Goal: Task Accomplishment & Management: Complete application form

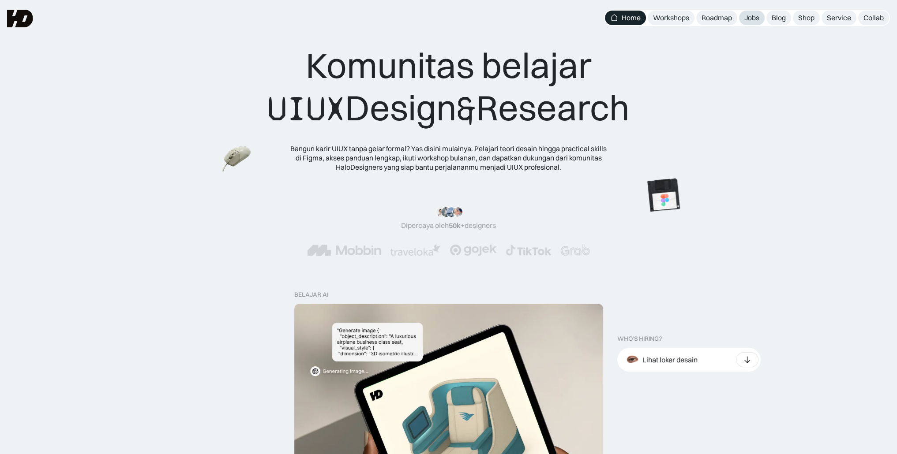
click at [753, 19] on div "Jobs" at bounding box center [751, 17] width 15 height 9
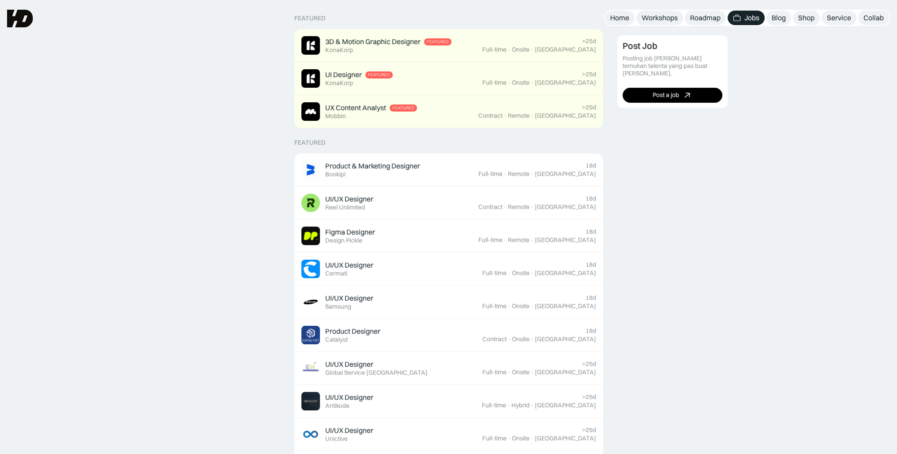
scroll to position [221, 0]
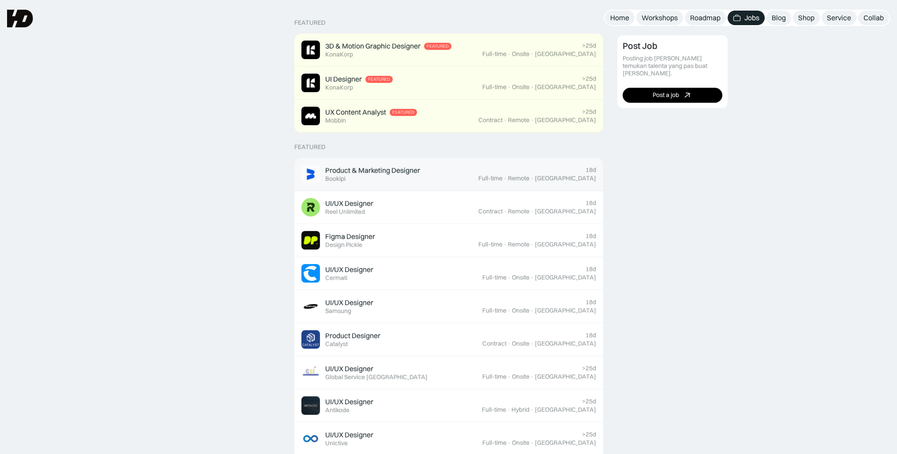
click at [469, 173] on div "Product & Marketing Designer Featured Bookipi" at bounding box center [389, 174] width 177 height 19
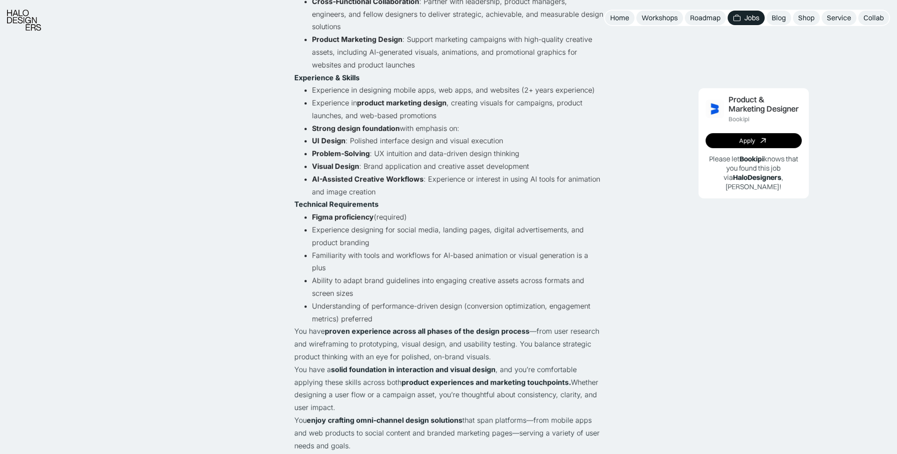
scroll to position [529, 0]
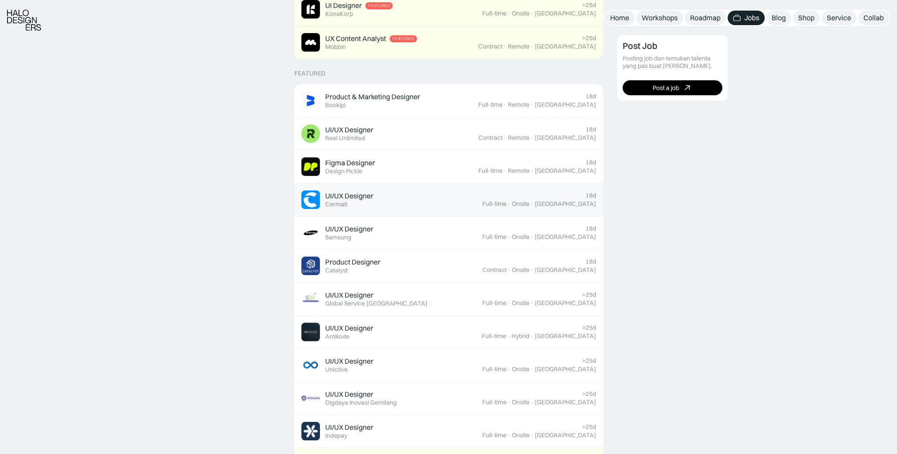
scroll to position [353, 0]
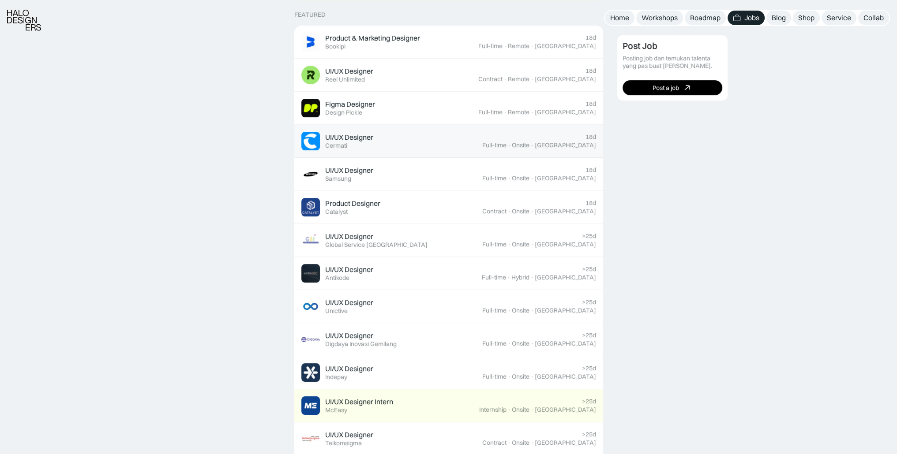
click at [400, 146] on div "UI/UX Designer Featured Cermati" at bounding box center [391, 141] width 181 height 19
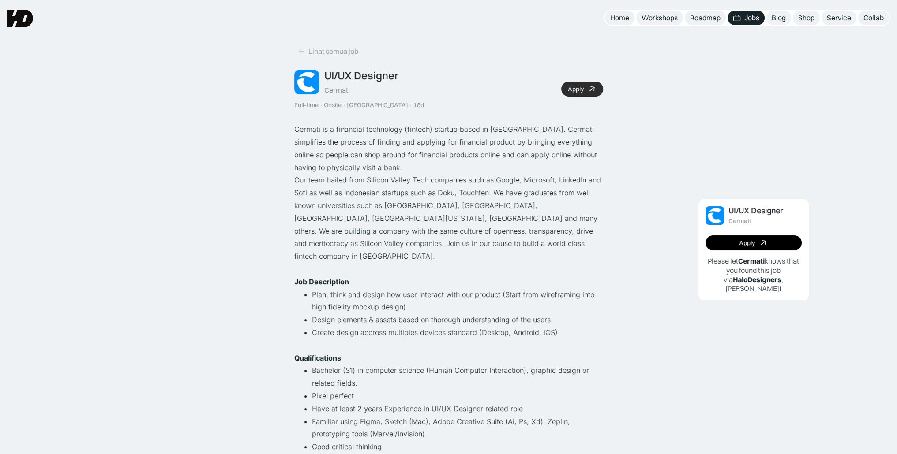
click at [577, 93] on div "Apply" at bounding box center [576, 89] width 16 height 7
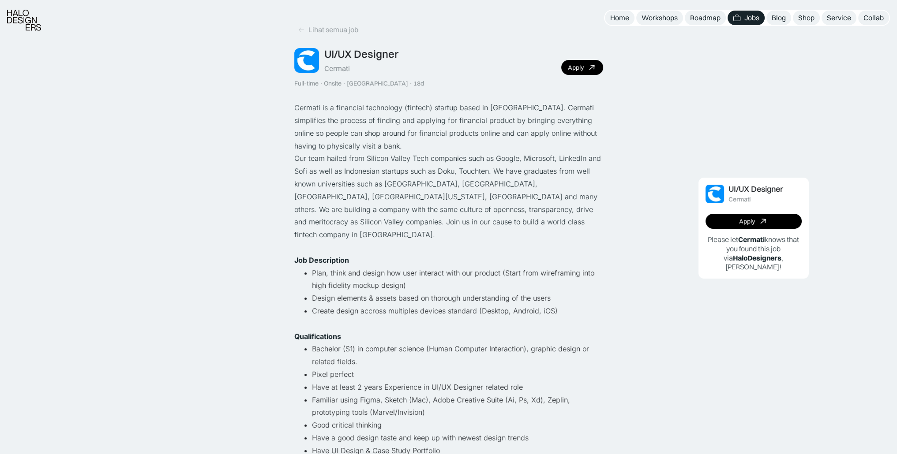
scroll to position [176, 0]
